Goal: Understand process/instructions: Learn how to perform a task or action

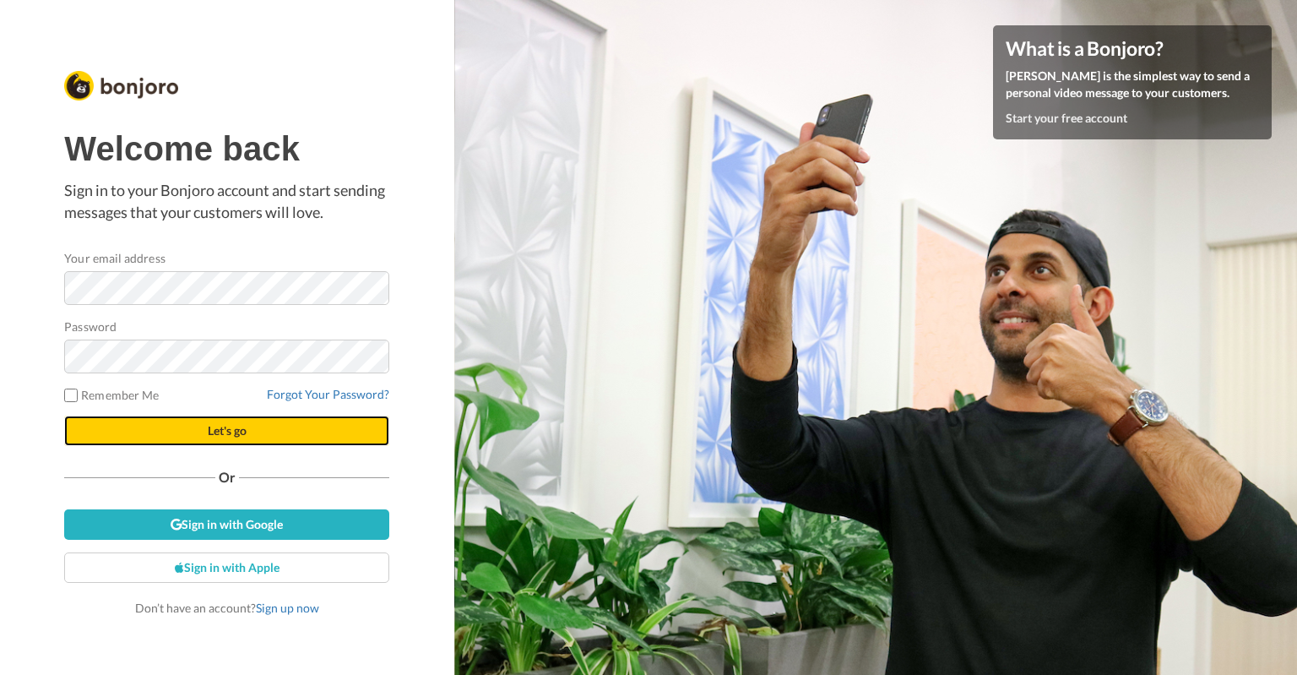
click at [133, 431] on button "Let's go" at bounding box center [226, 430] width 325 height 30
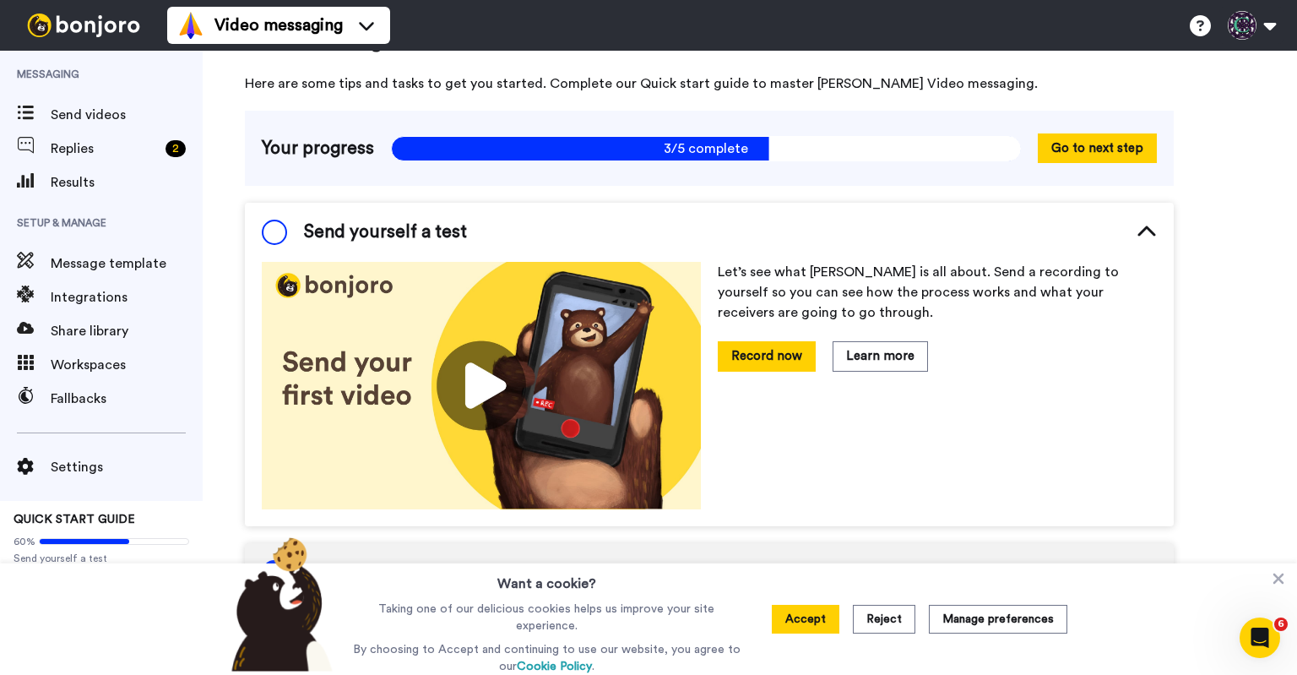
scroll to position [54, 0]
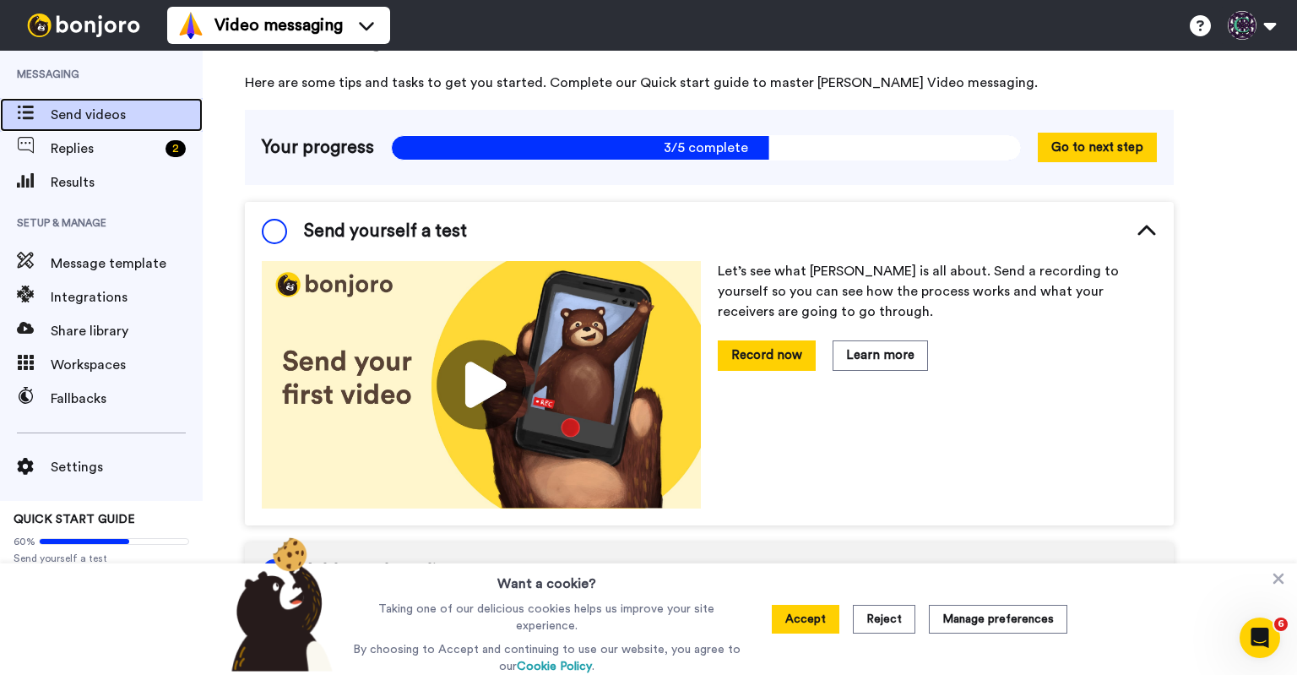
click at [106, 124] on span "Send videos" at bounding box center [127, 115] width 152 height 20
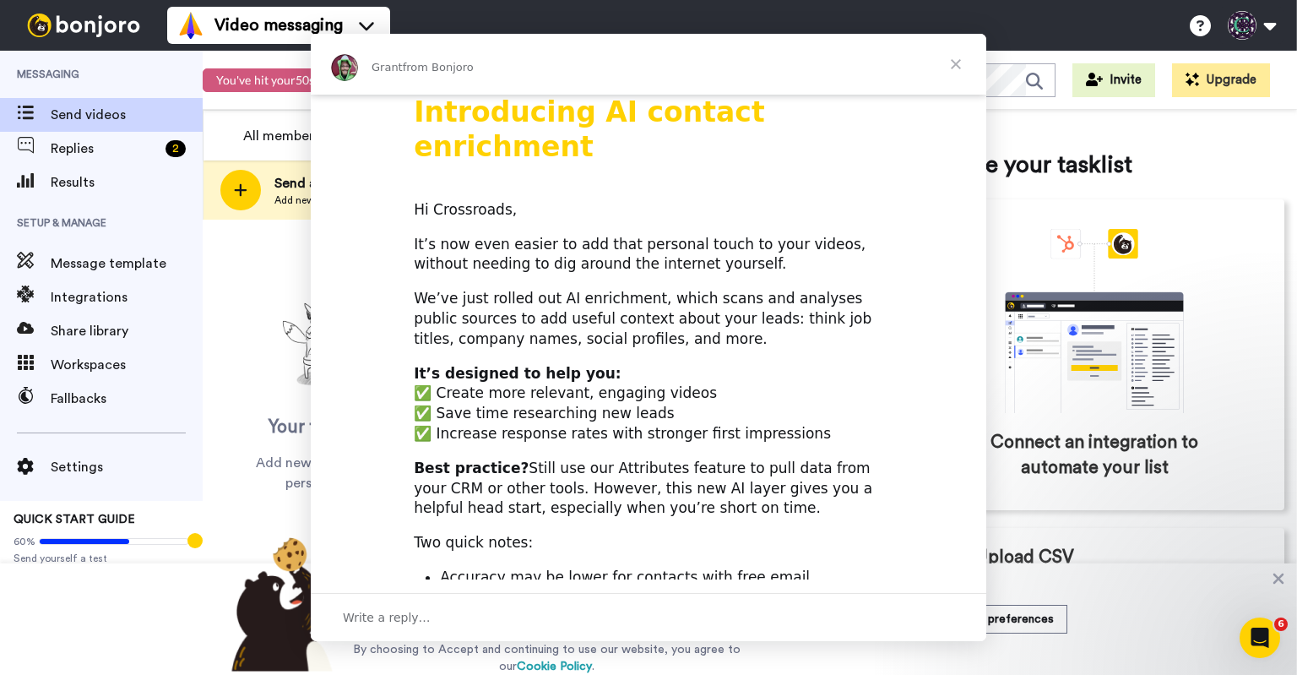
scroll to position [84, 0]
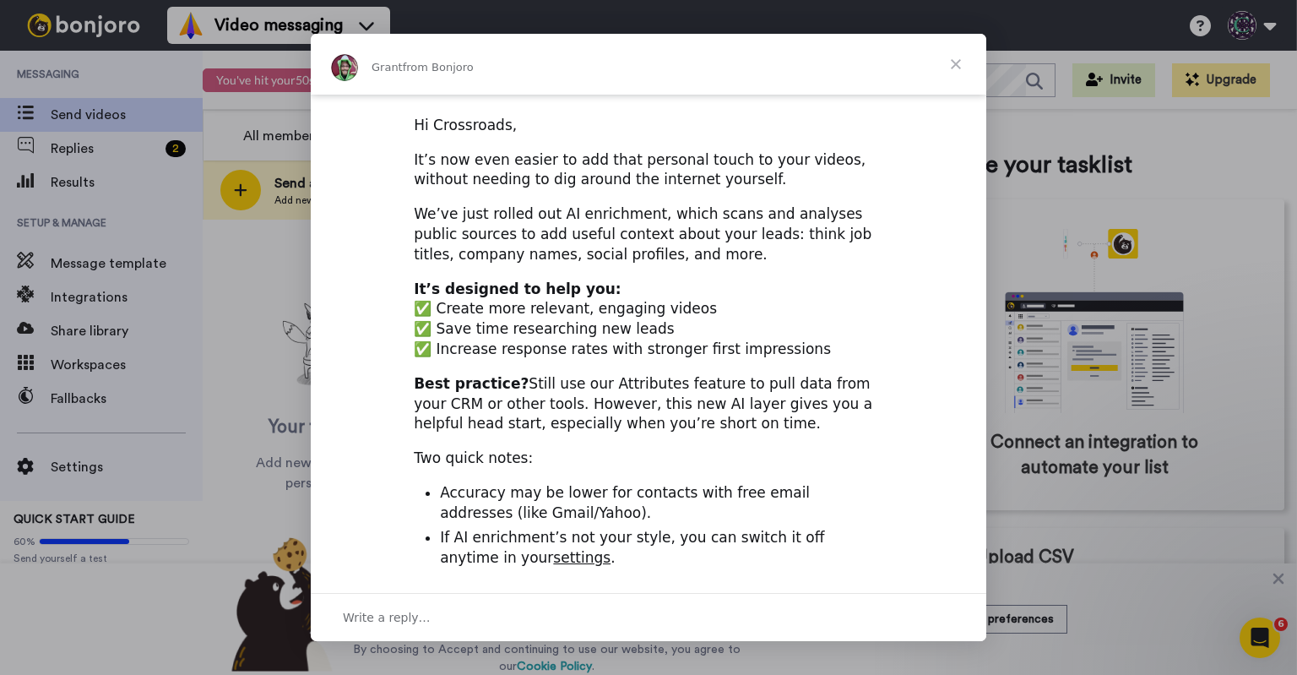
click at [959, 63] on span "Close" at bounding box center [955, 64] width 61 height 61
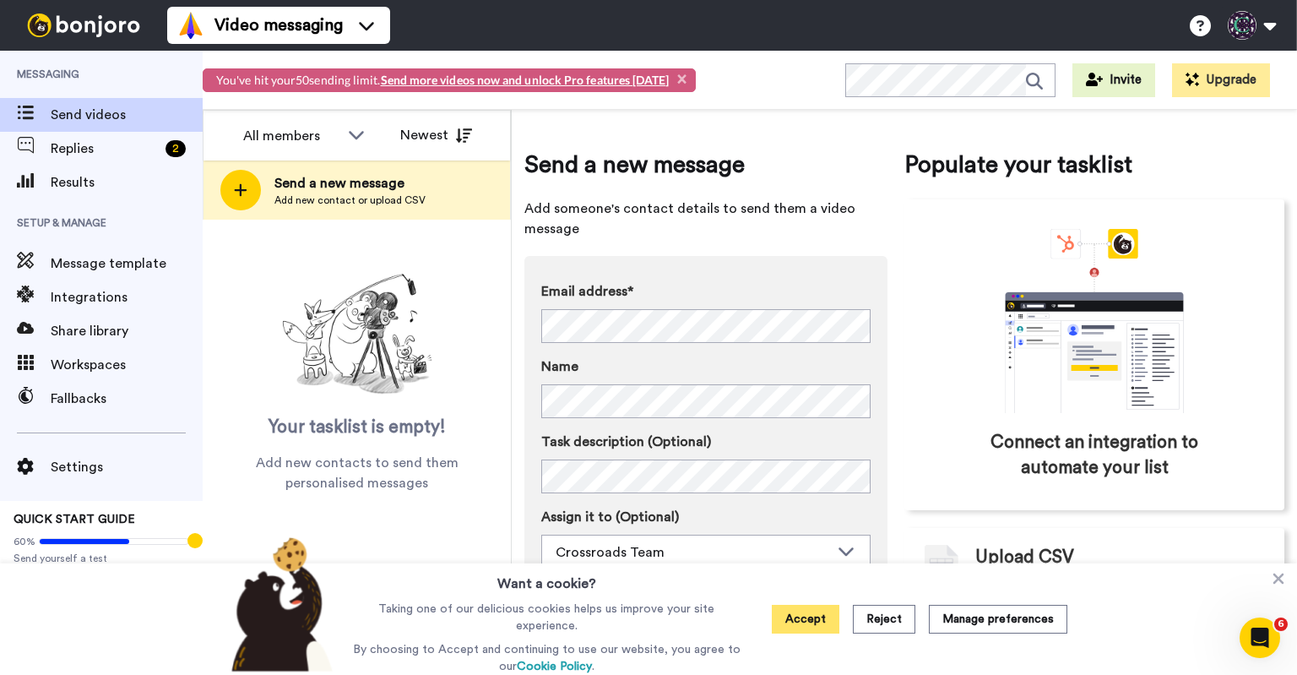
click at [825, 632] on button "Accept" at bounding box center [806, 619] width 68 height 29
